Goal: Task Accomplishment & Management: Manage account settings

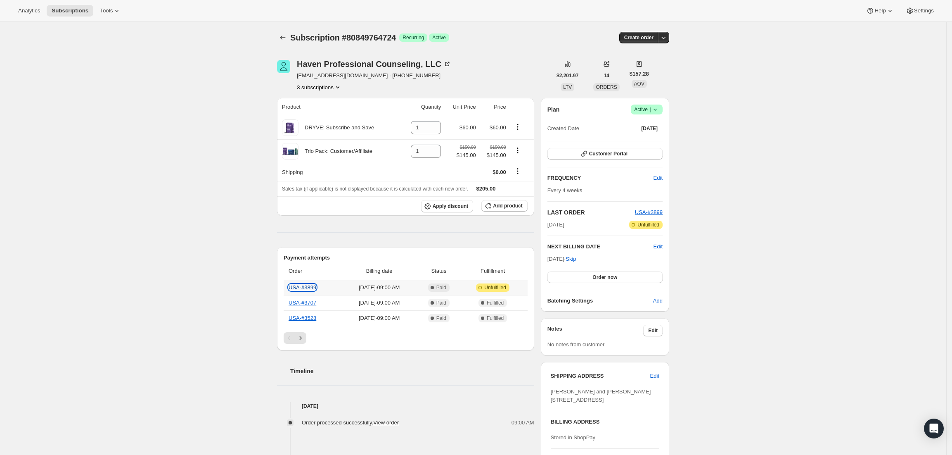
click at [305, 287] on link "USA-#3899" at bounding box center [303, 287] width 28 height 6
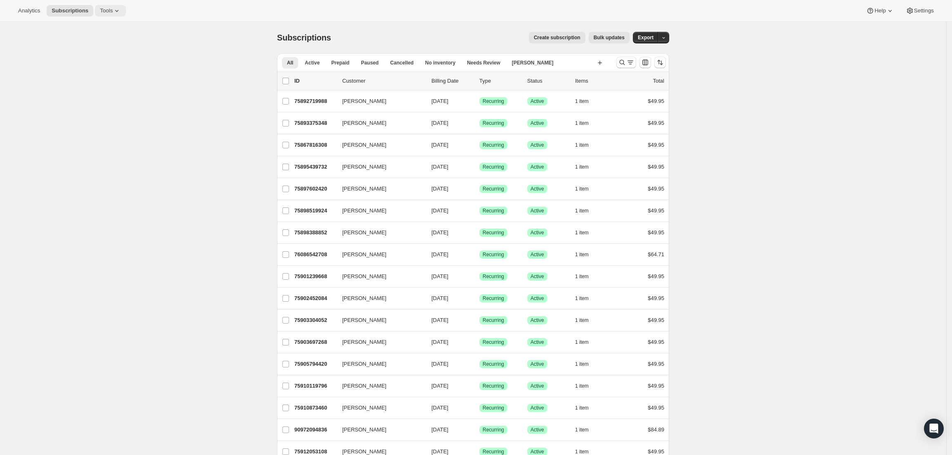
click at [113, 14] on icon at bounding box center [117, 11] width 8 height 8
click at [927, 8] on span "Settings" at bounding box center [924, 10] width 20 height 7
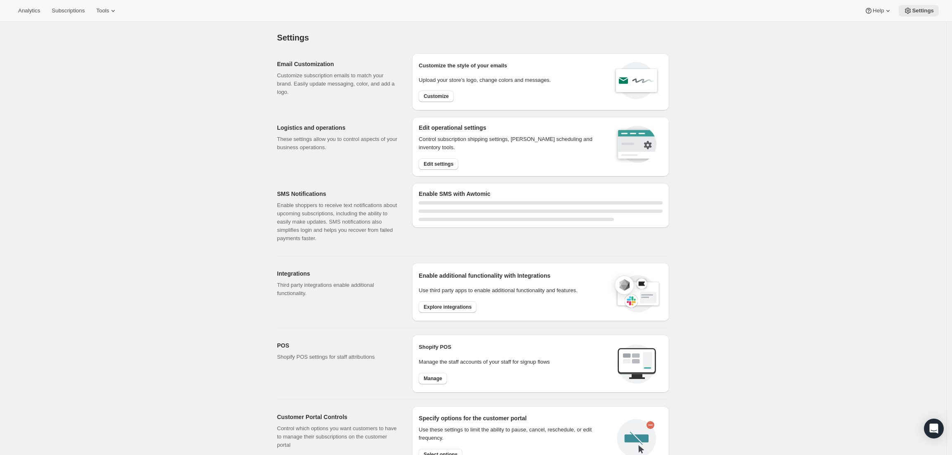
select select "22:00"
select select "09:00"
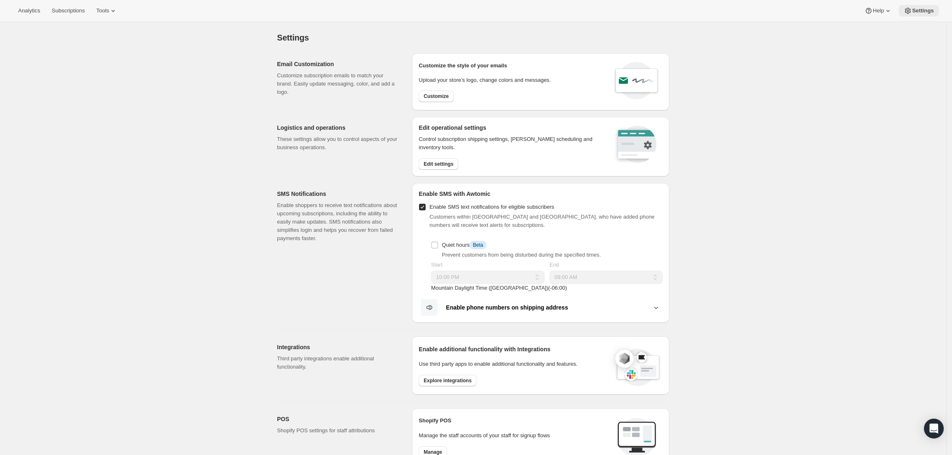
click at [927, 8] on span "Settings" at bounding box center [923, 10] width 22 height 7
click at [740, 141] on div "Settings. This page is ready Settings Email Customization Customize subscriptio…" at bounding box center [473, 376] width 947 height 708
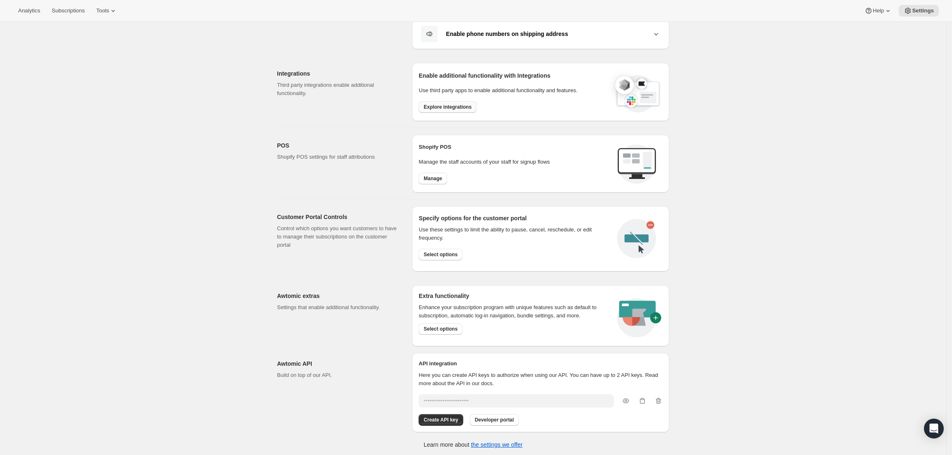
click at [441, 106] on span "Explore integrations" at bounding box center [448, 107] width 48 height 7
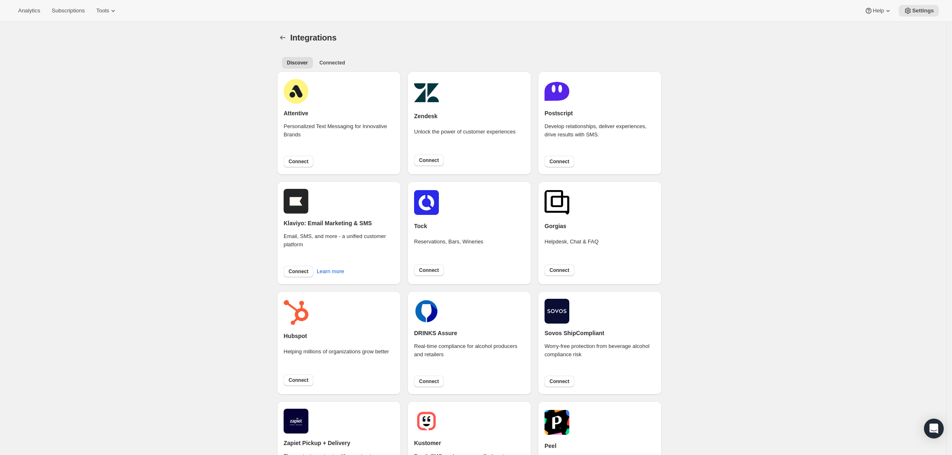
click at [338, 56] on div "Discover Connected More views Discover Connected More views" at bounding box center [473, 62] width 392 height 18
click at [339, 60] on span "Connected" at bounding box center [333, 62] width 26 height 7
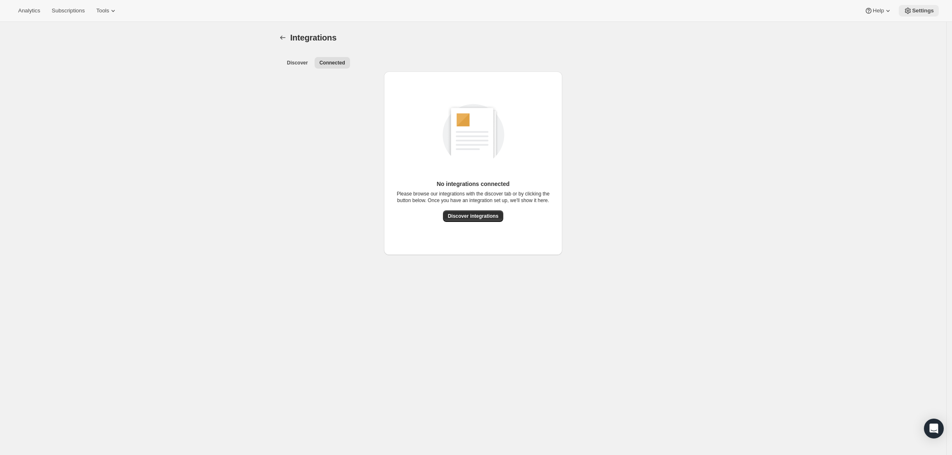
click at [922, 14] on span "Settings" at bounding box center [923, 10] width 22 height 7
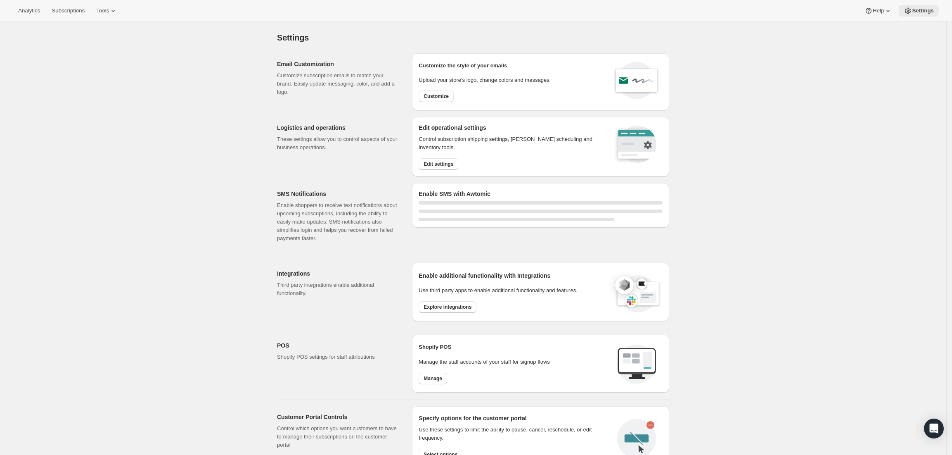
select select "22:00"
select select "09:00"
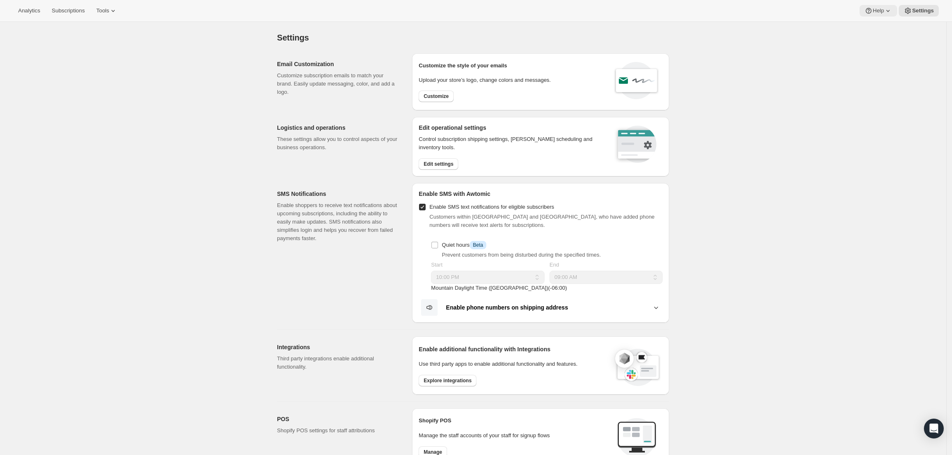
click at [878, 15] on button "Help" at bounding box center [879, 11] width 38 height 12
click at [879, 43] on span "Help Center" at bounding box center [880, 42] width 28 height 6
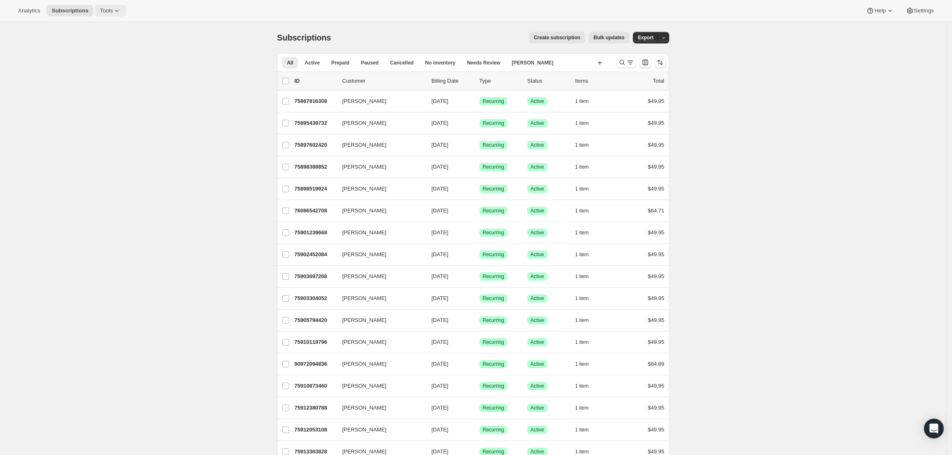
click at [113, 9] on icon at bounding box center [117, 11] width 8 height 8
click at [27, 10] on span "Analytics" at bounding box center [29, 10] width 22 height 7
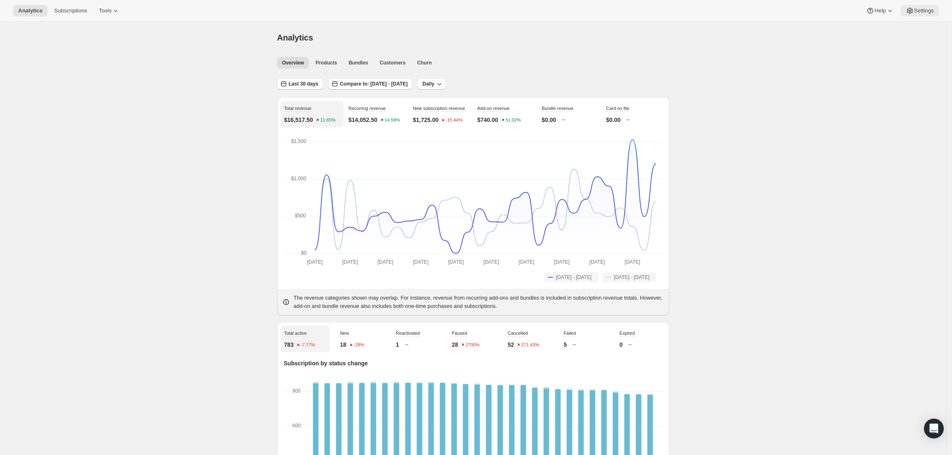
click at [922, 12] on span "Settings" at bounding box center [924, 10] width 20 height 7
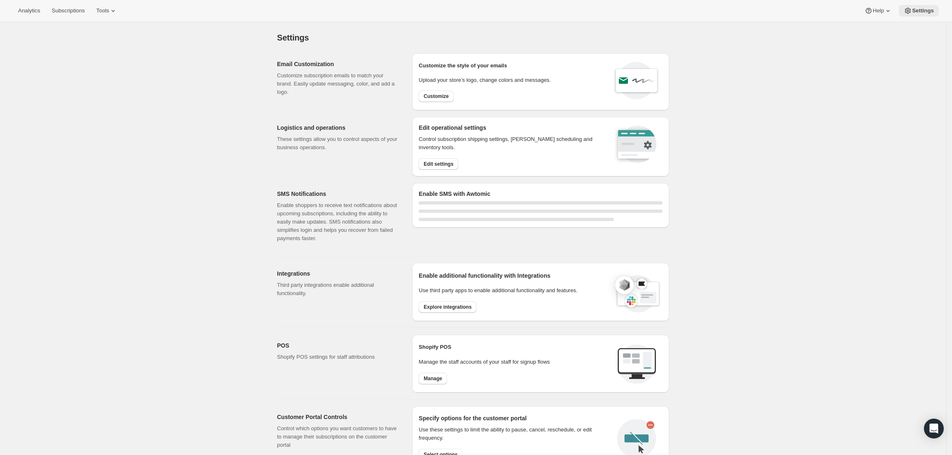
select select "22:00"
select select "09:00"
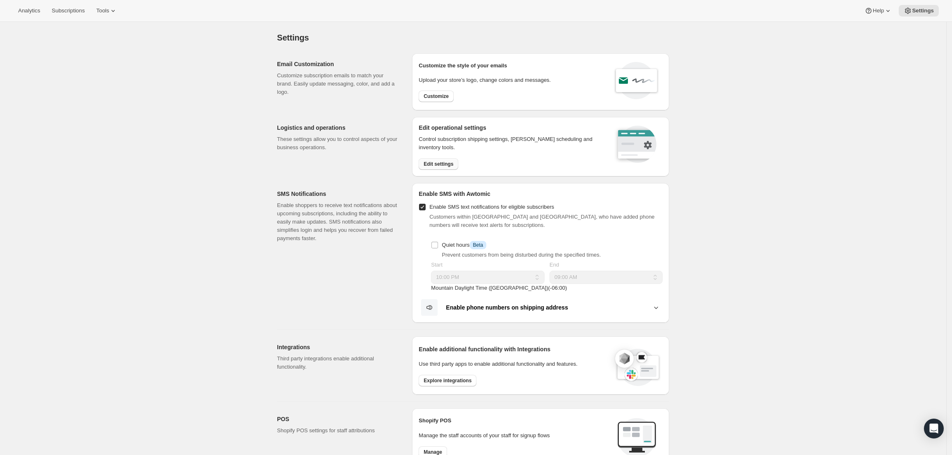
click at [450, 166] on span "Edit settings" at bounding box center [439, 164] width 30 height 7
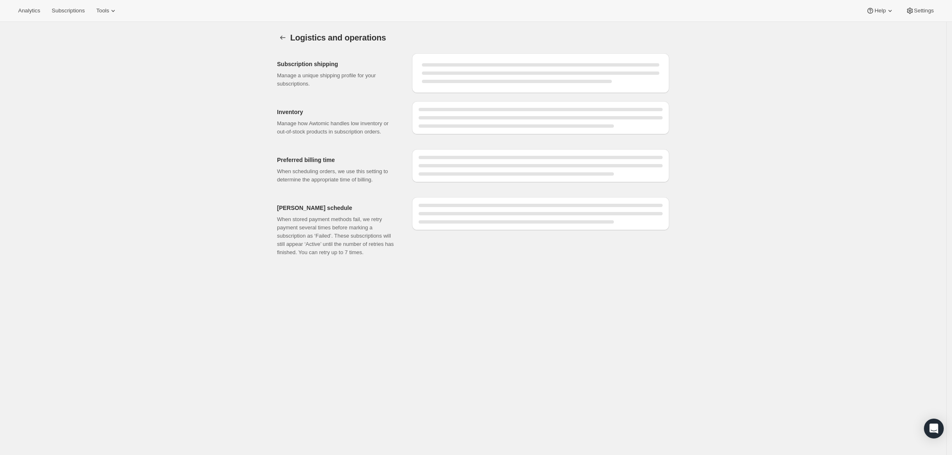
select select "DAY"
